Goal: Ask a question

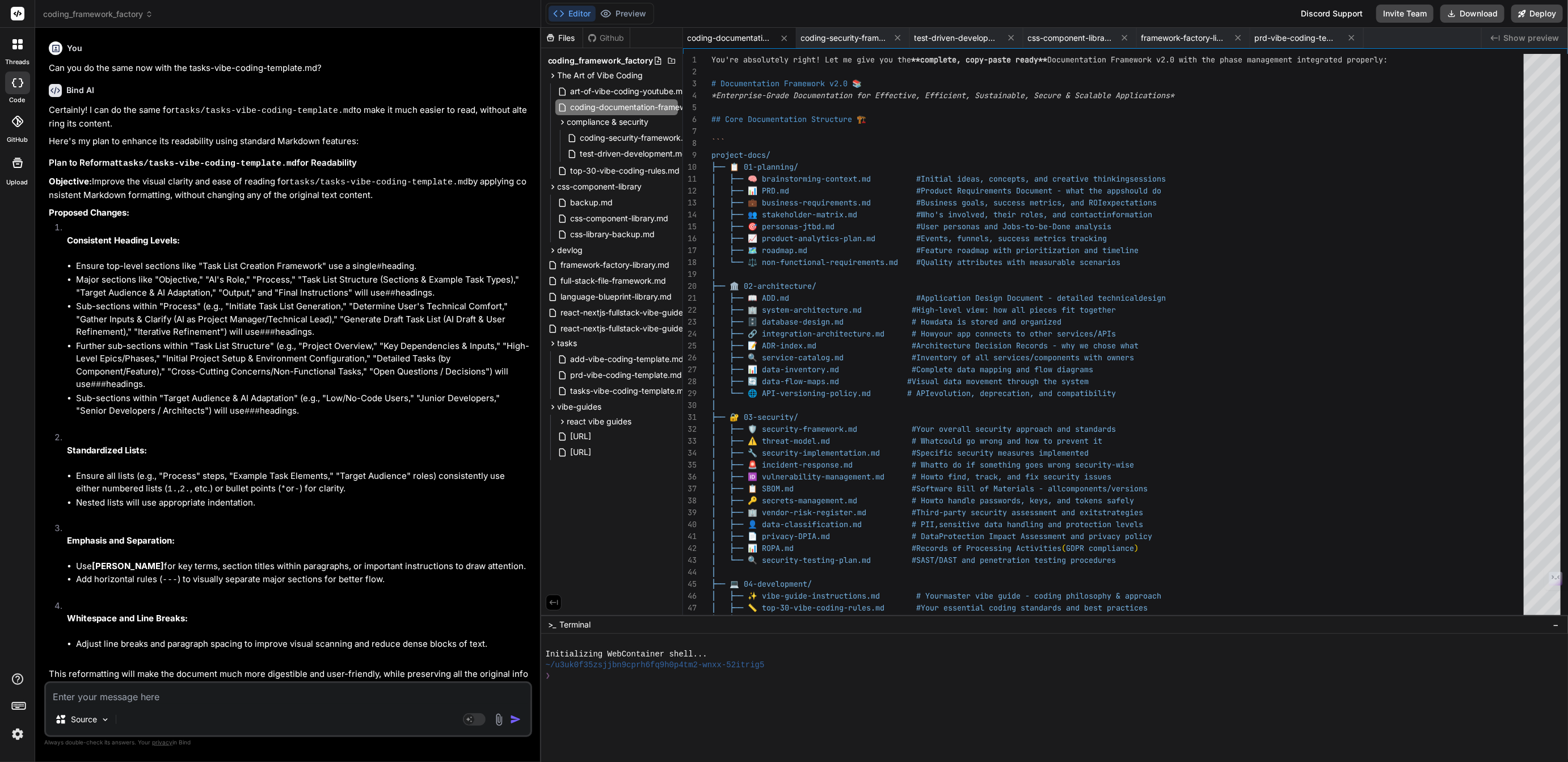
scroll to position [47, 0]
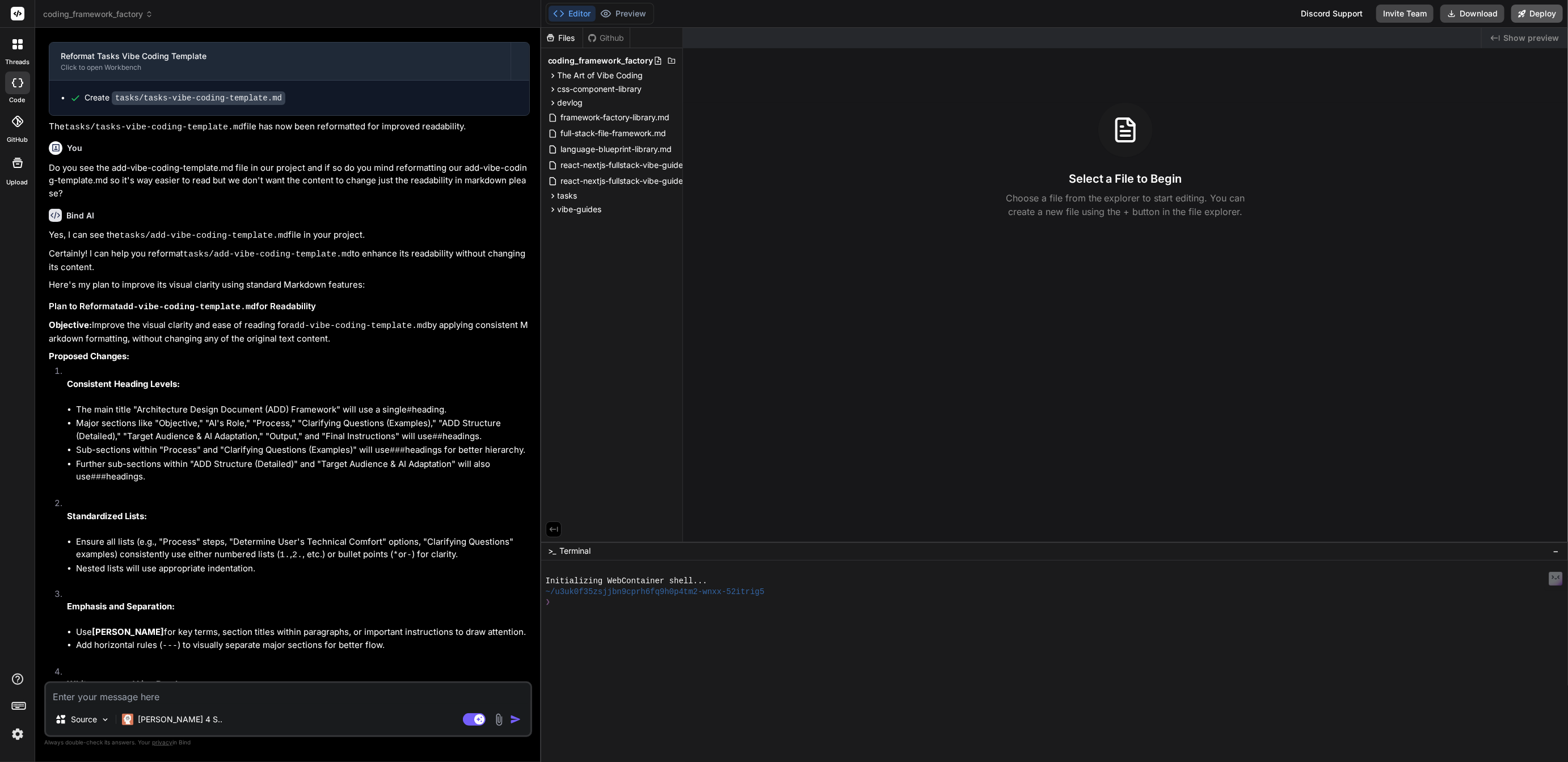
scroll to position [1537, 0]
click at [472, 712] on div "Source Claude 4 S.." at bounding box center [288, 722] width 485 height 27
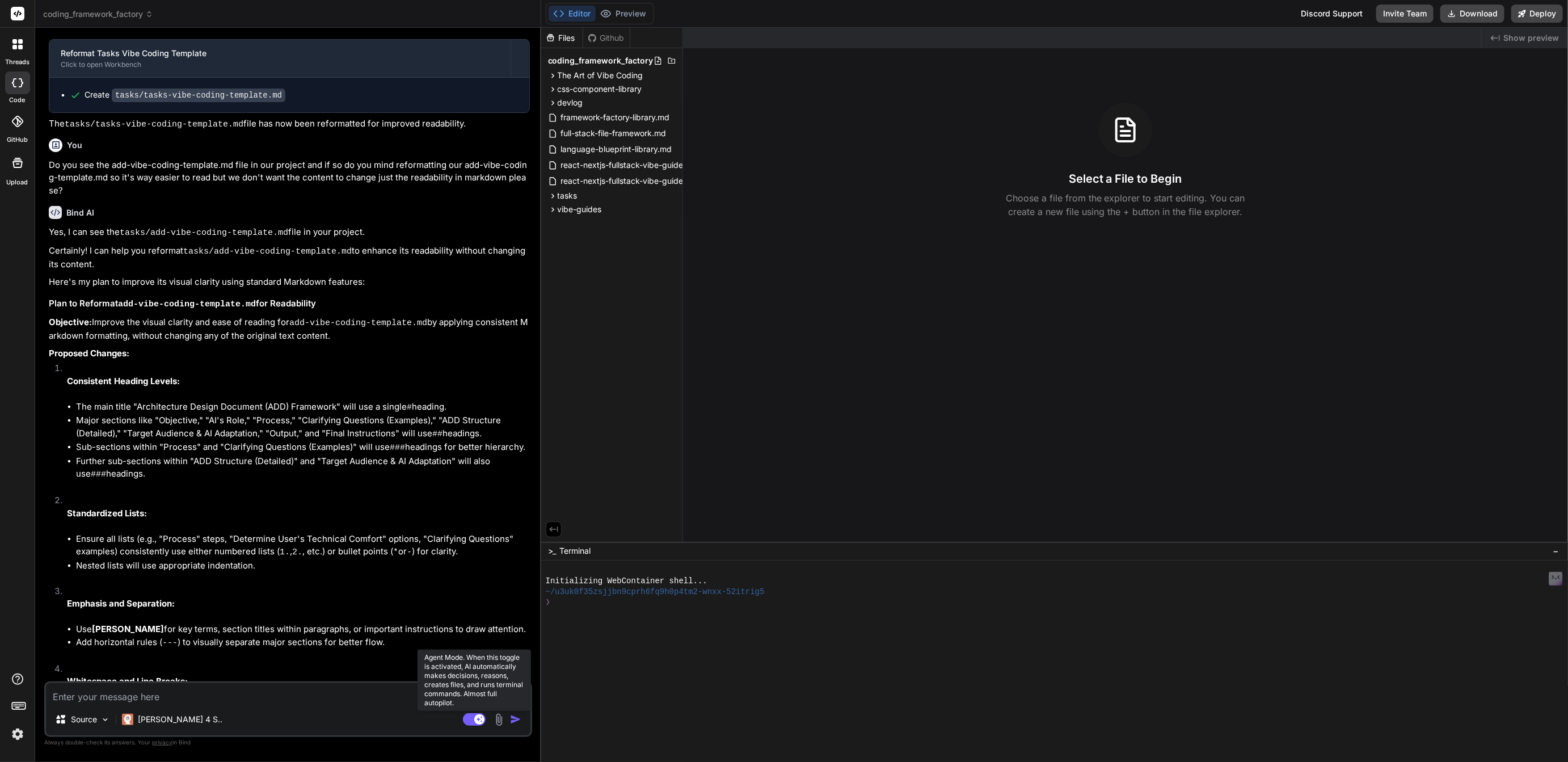
click at [473, 716] on rect at bounding box center [474, 719] width 22 height 12
type textarea "x"
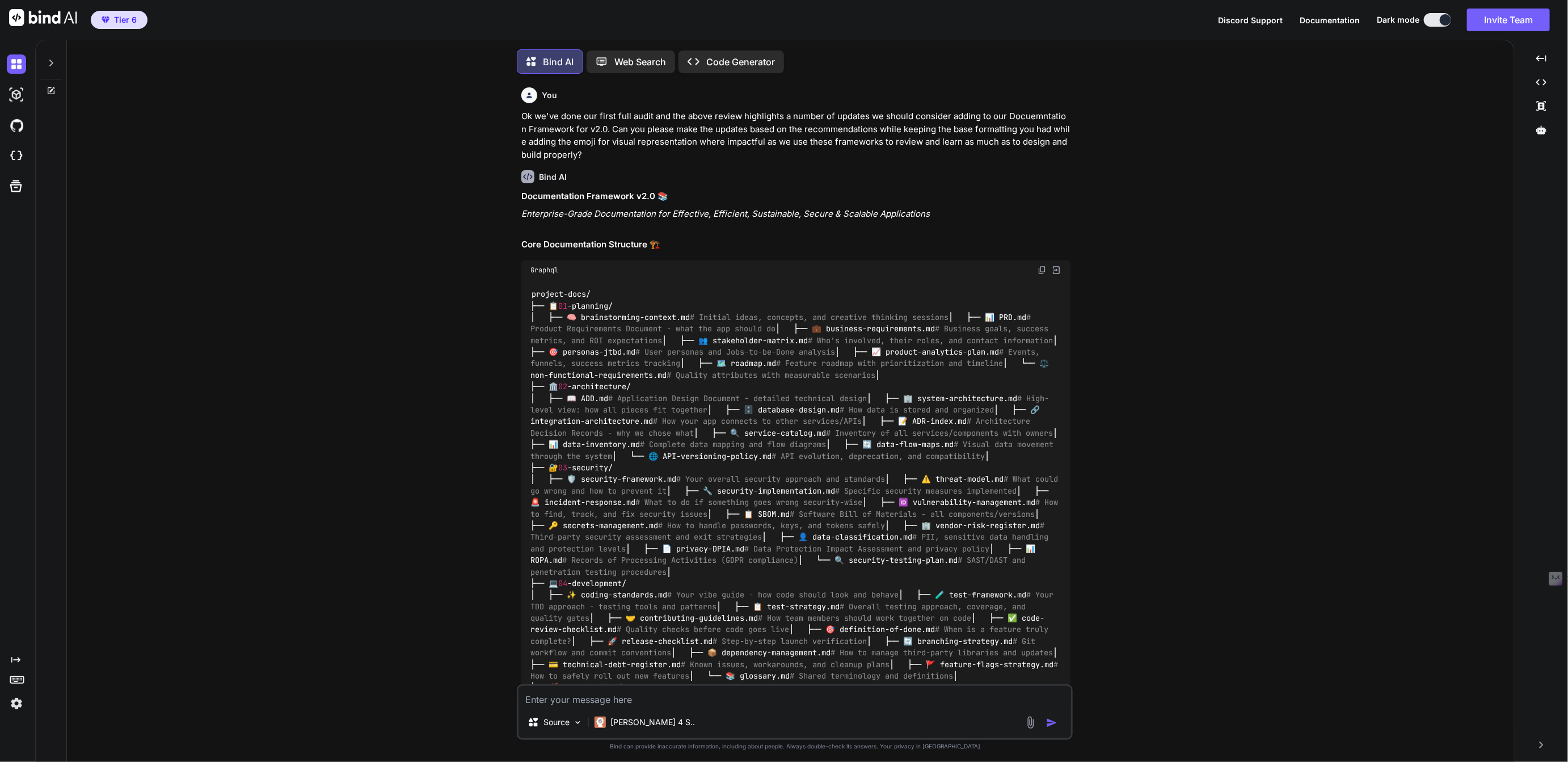
type textarea "x"
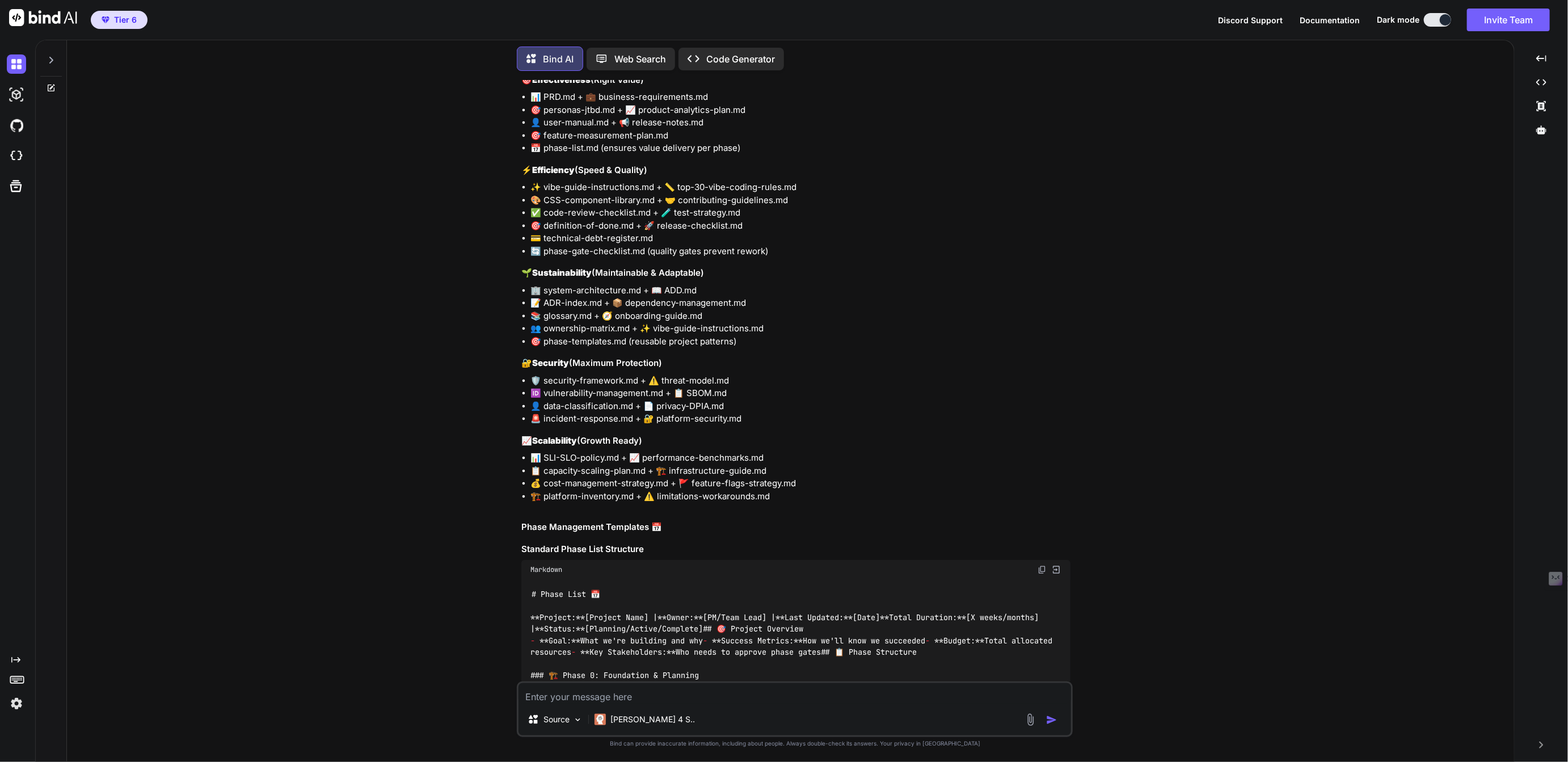
scroll to position [13317, 0]
